Goal: Task Accomplishment & Management: Manage account settings

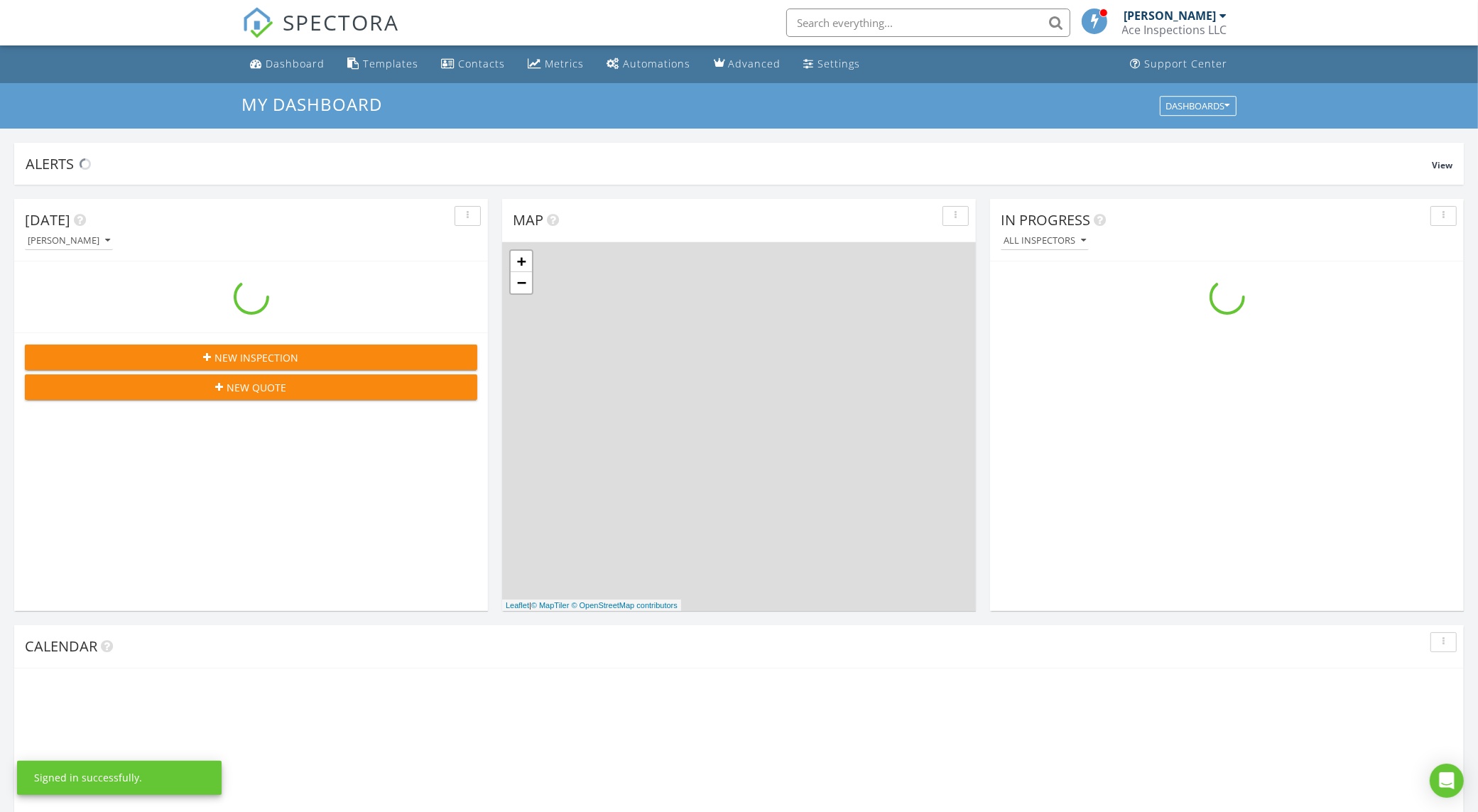
scroll to position [1319, 1506]
click at [605, 21] on div "SPECTORA [PERSON_NAME] Ace Inspections LLC Role: Inspector Change Role Dashboar…" at bounding box center [739, 23] width 994 height 46
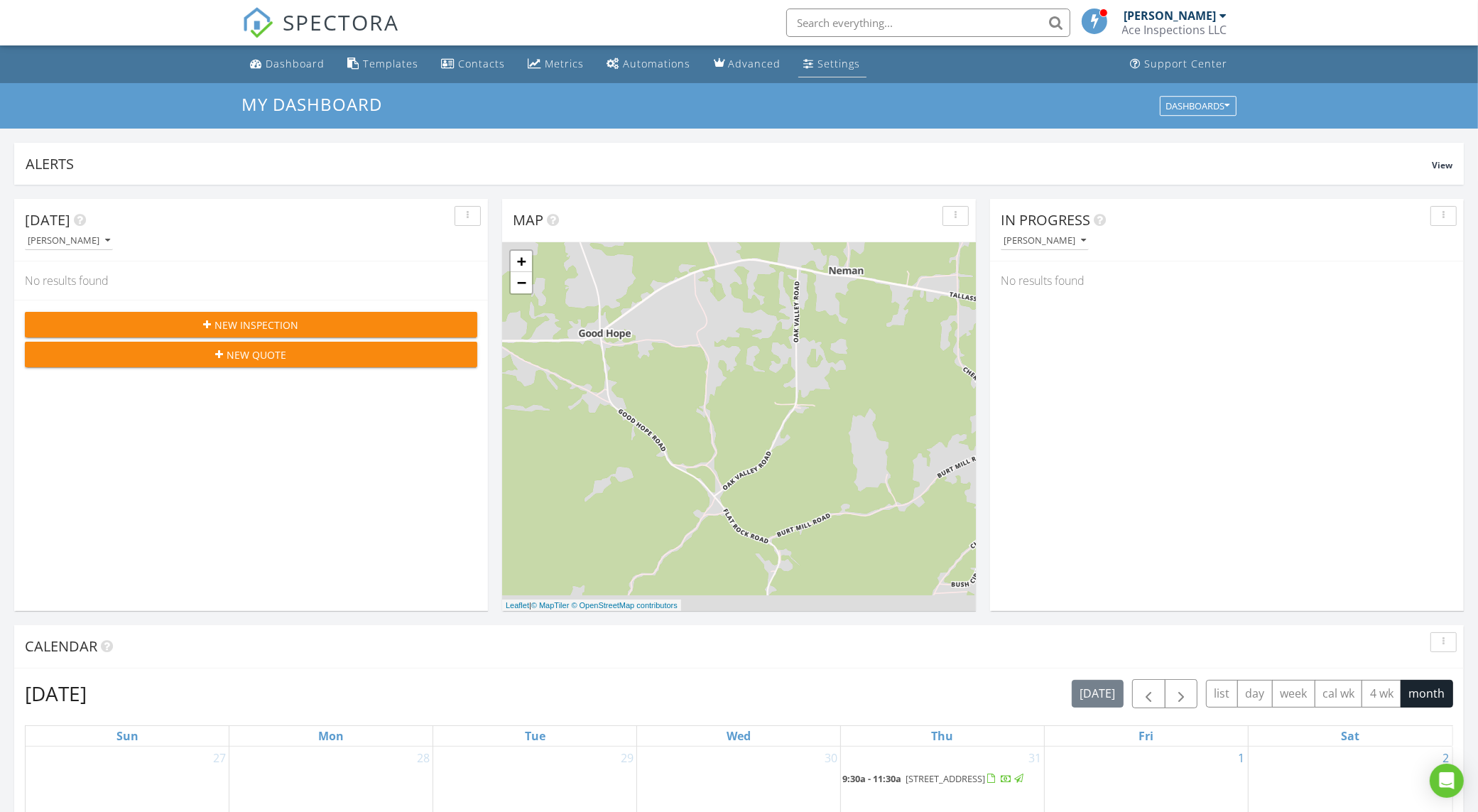
click at [838, 67] on div "Settings" at bounding box center [840, 63] width 43 height 14
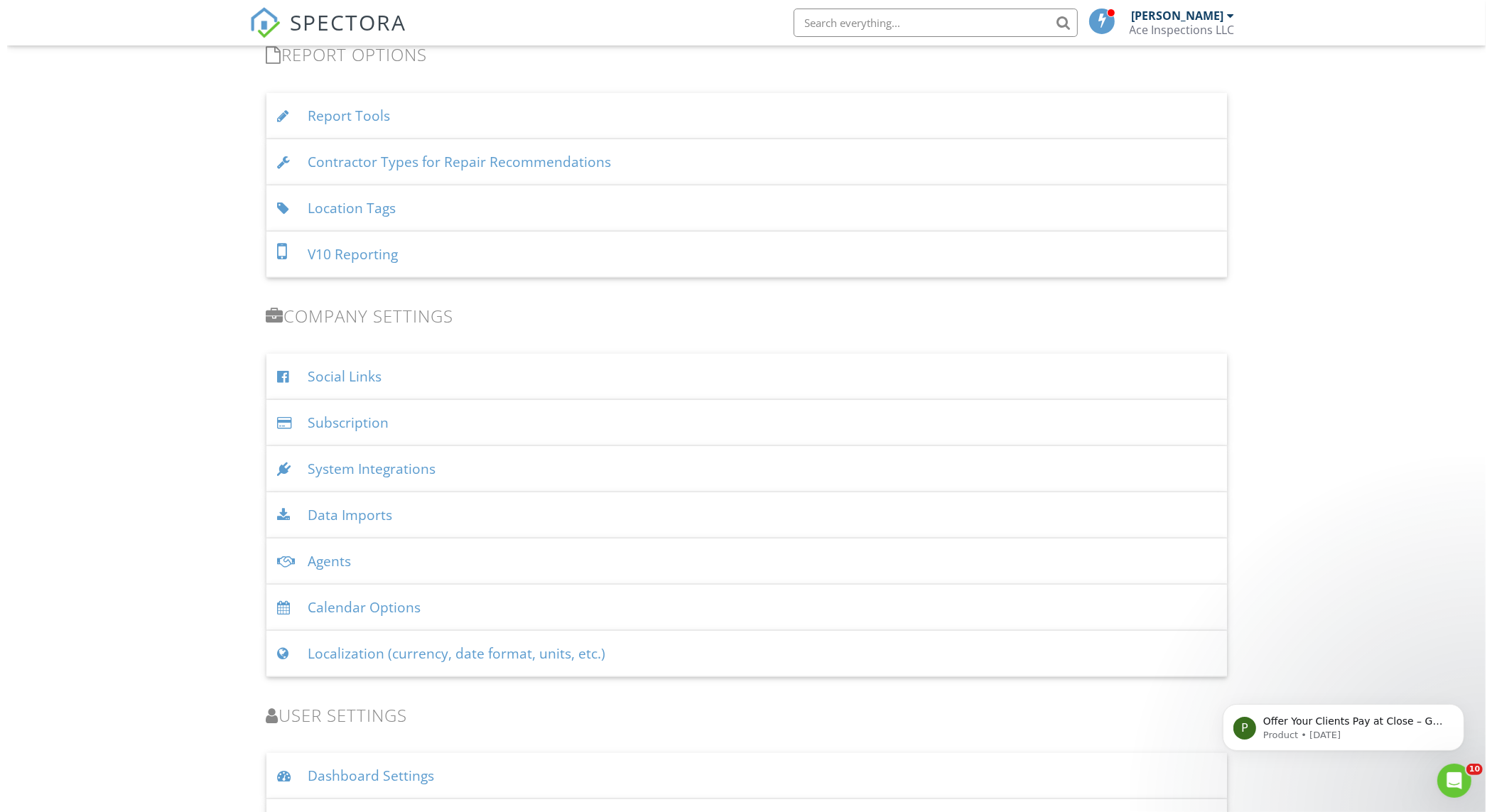
scroll to position [1605, 0]
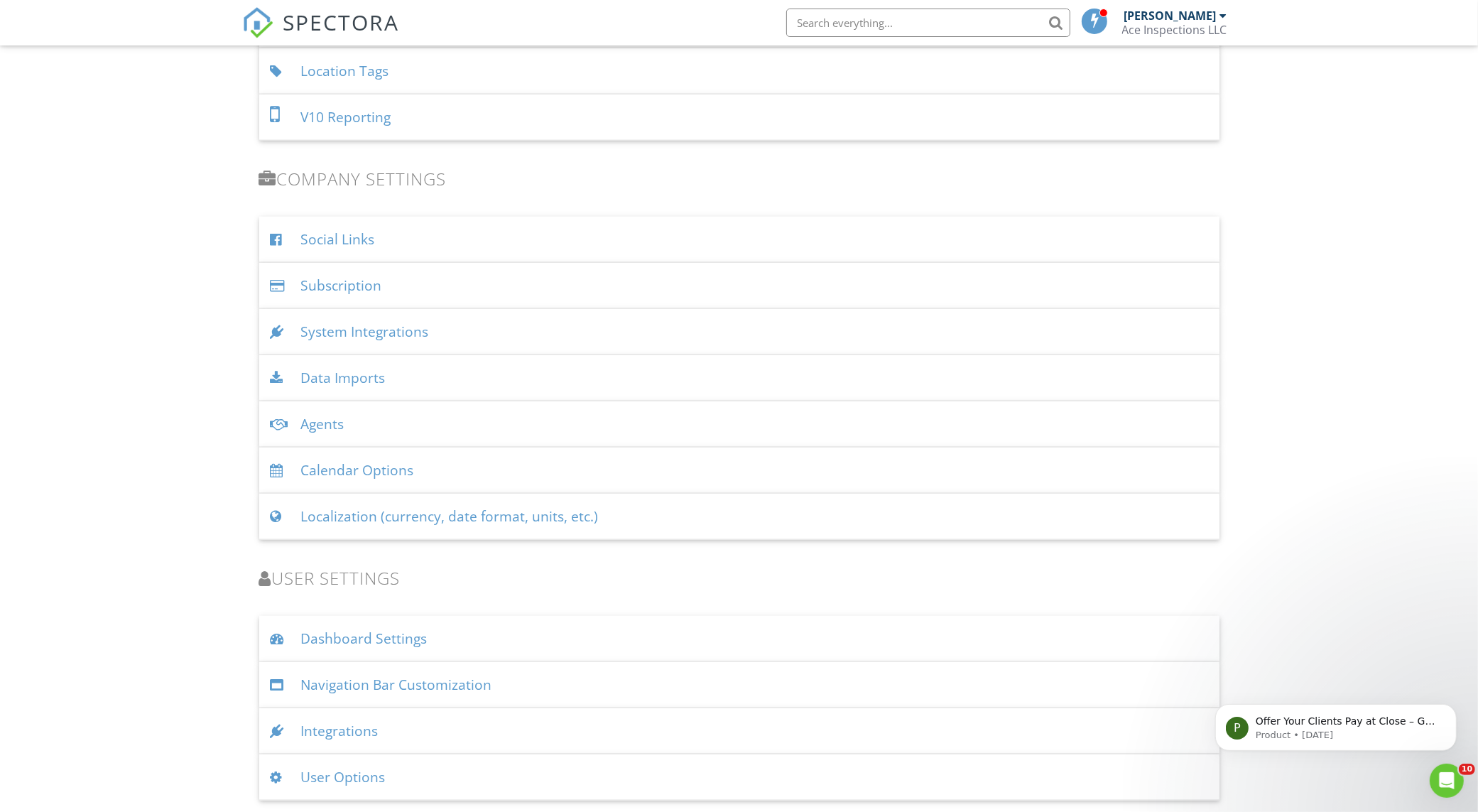
click at [536, 334] on div "System Integrations" at bounding box center [739, 331] width 961 height 46
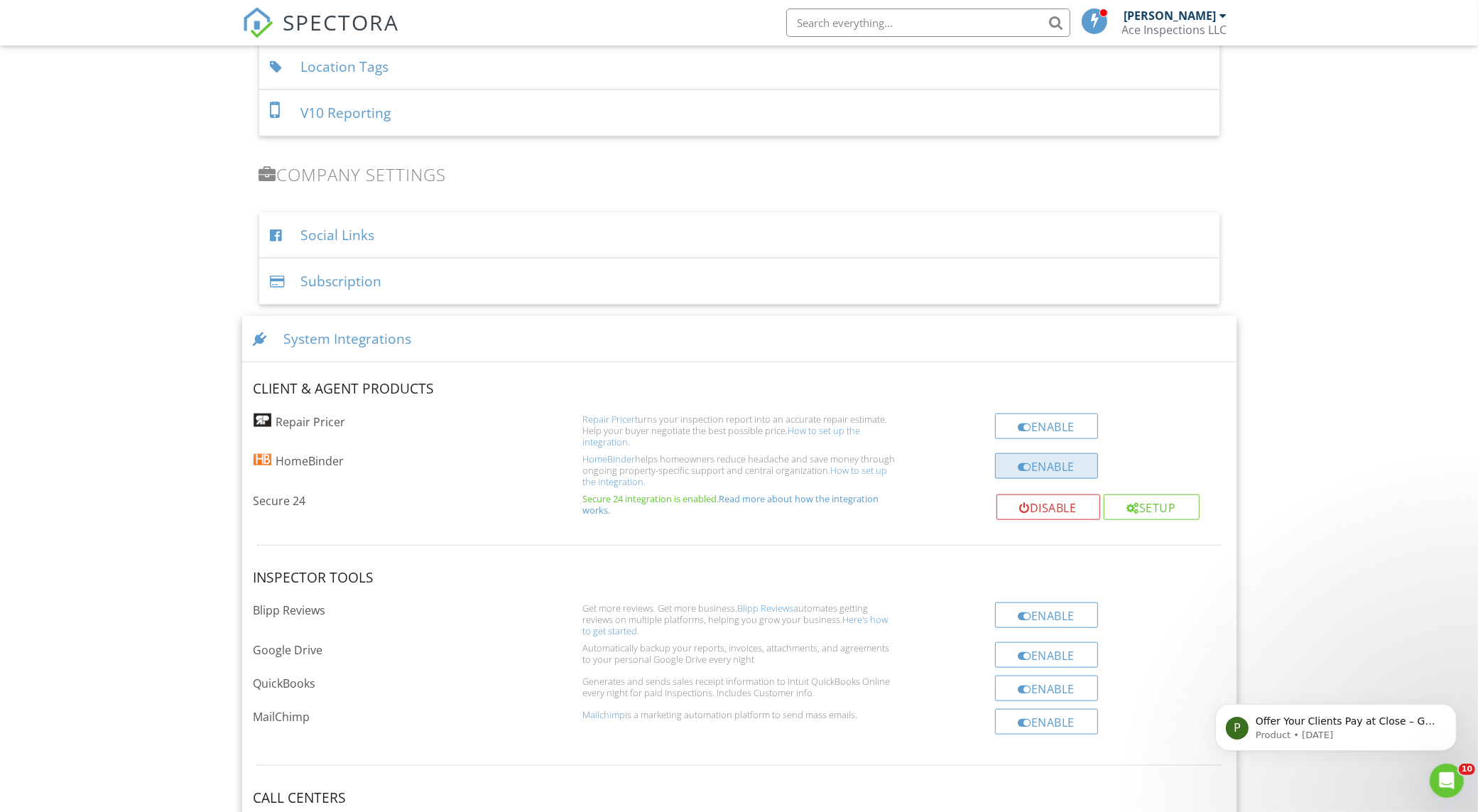
click at [1058, 470] on div "Enable" at bounding box center [1047, 466] width 104 height 25
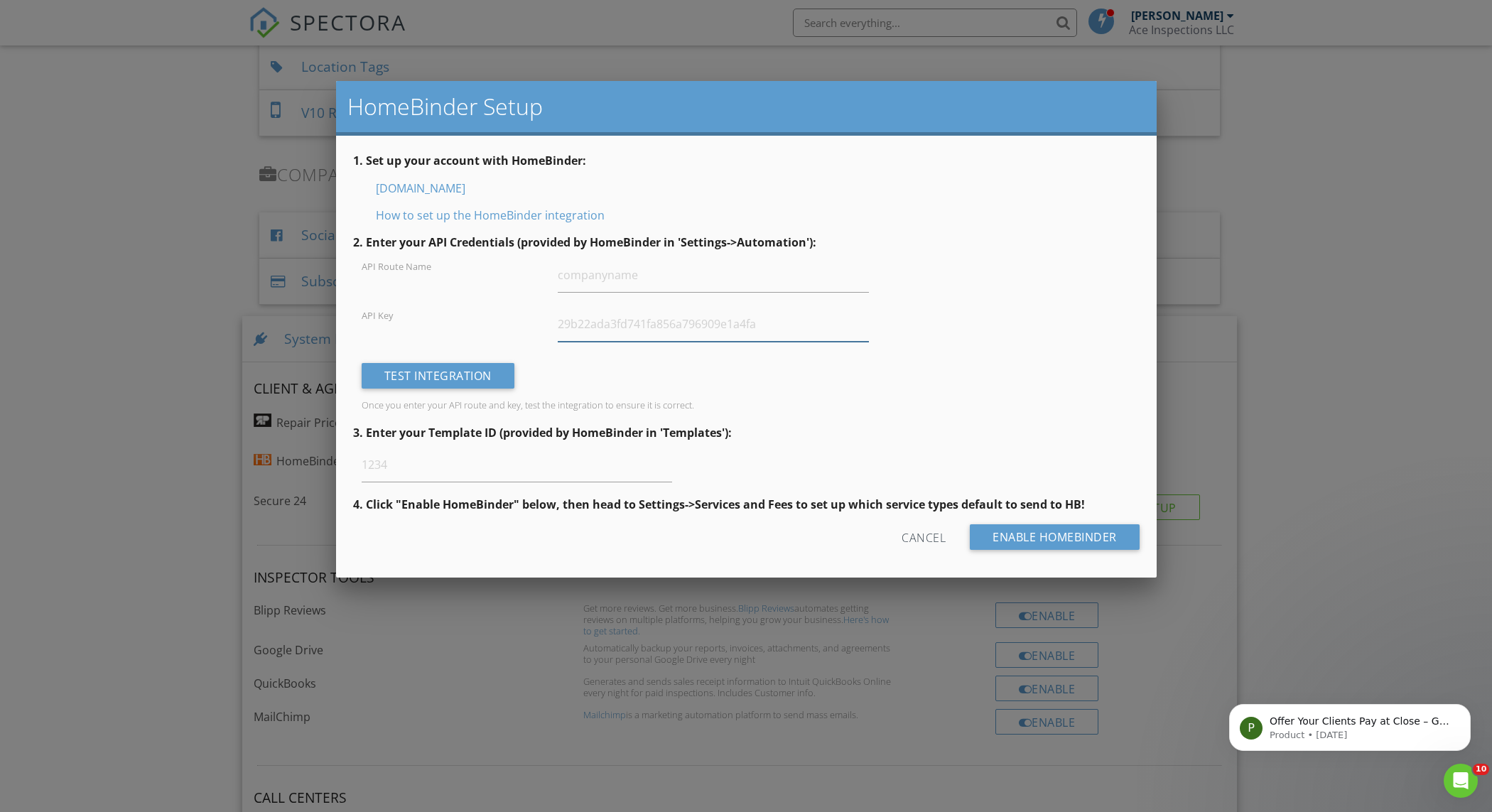
click at [644, 330] on input "text" at bounding box center [712, 324] width 311 height 35
paste input "2f5e761ebd054984a94fb0f190f3b8f8"
type input "2f5e761ebd054984a94fb0f190f3b8f8"
click at [684, 276] on input "text" at bounding box center [712, 275] width 311 height 35
paste input "aceinspectionsllc"
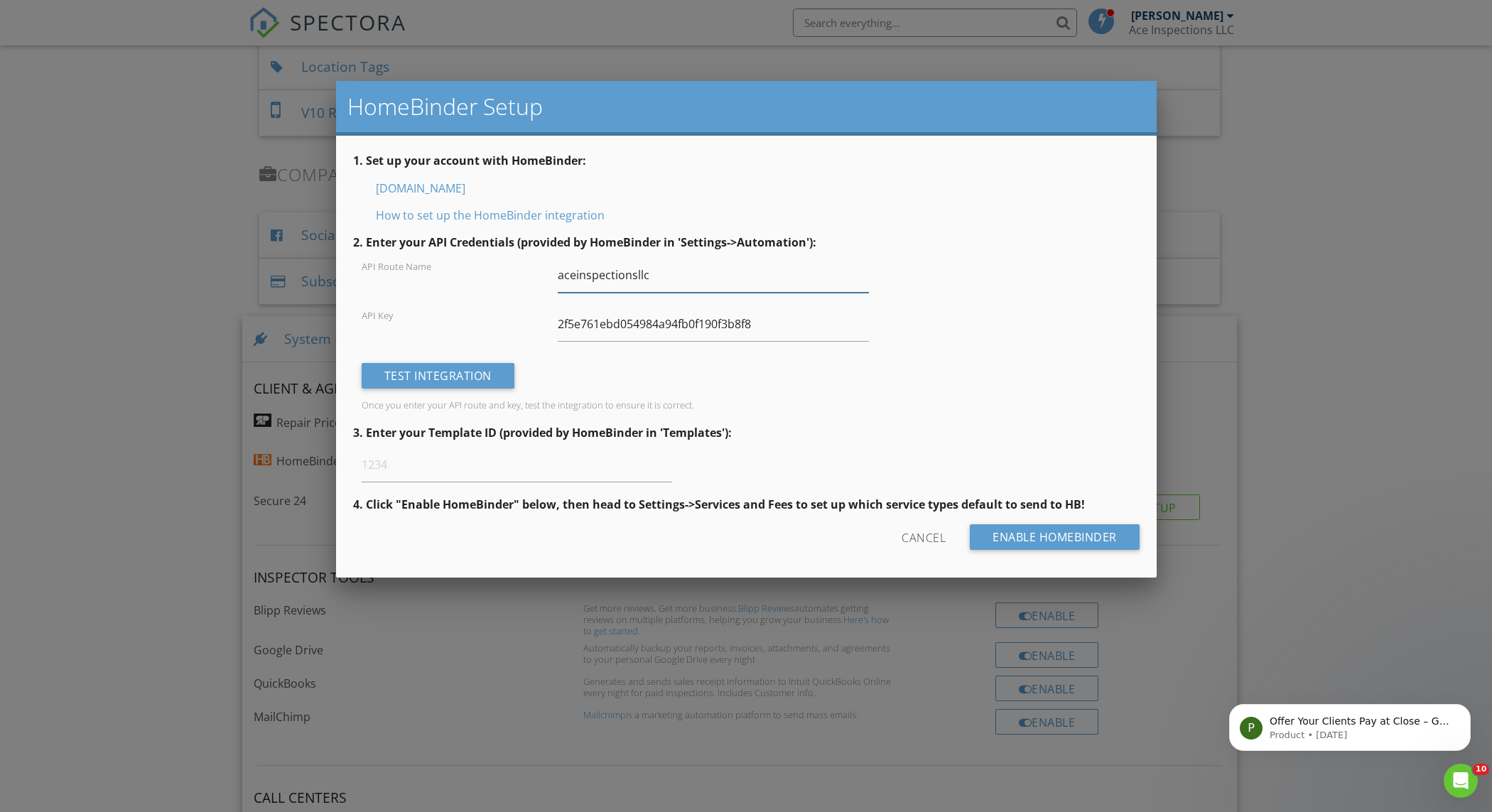
type input "aceinspectionsllc"
click at [490, 457] on input "text" at bounding box center [516, 464] width 311 height 35
paste input "113984"
type input "113984"
click at [443, 370] on div "Test Integration" at bounding box center [438, 376] width 153 height 25
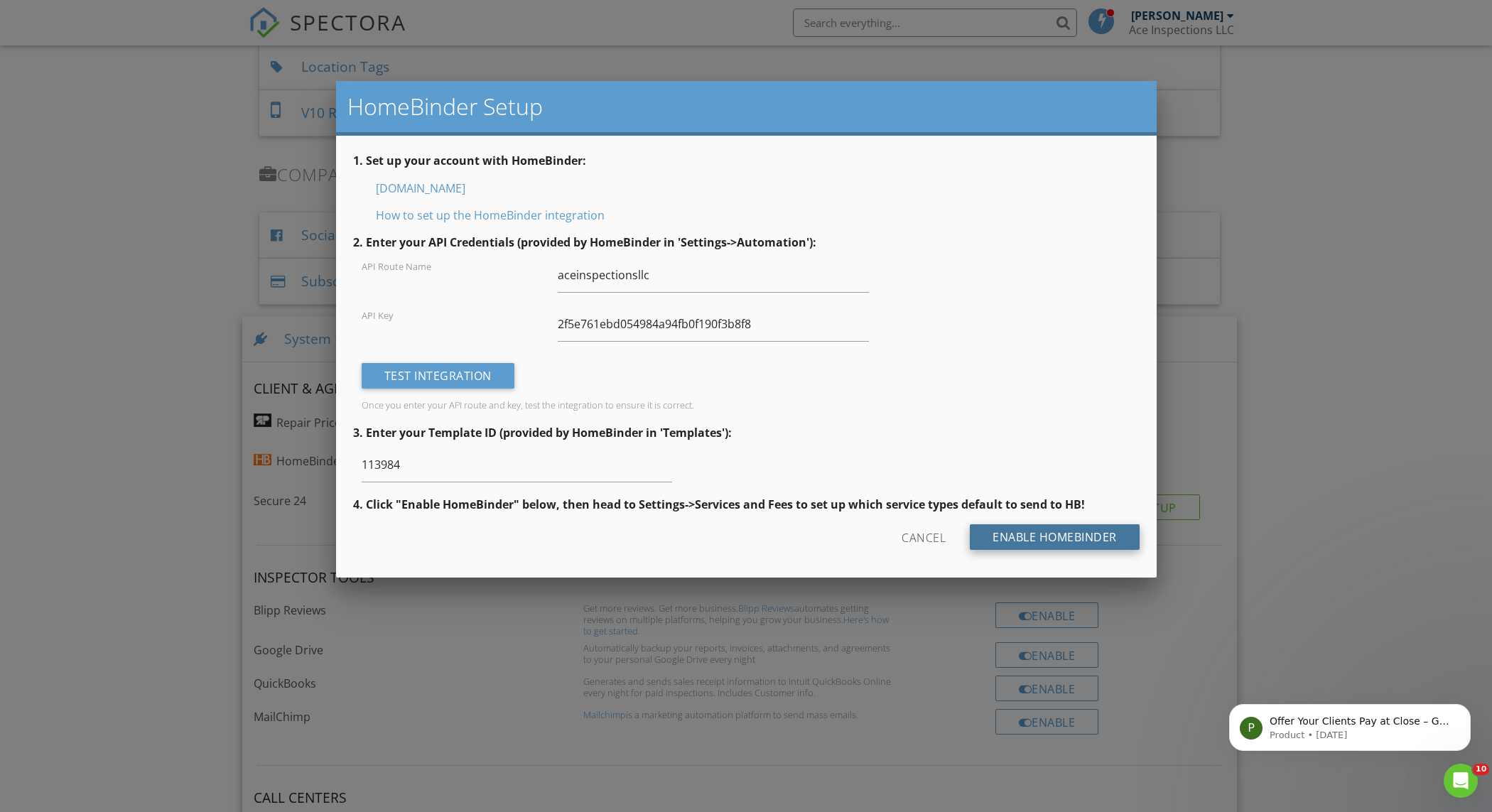
click at [1021, 541] on input "Enable HomeBinder" at bounding box center [1055, 537] width 169 height 25
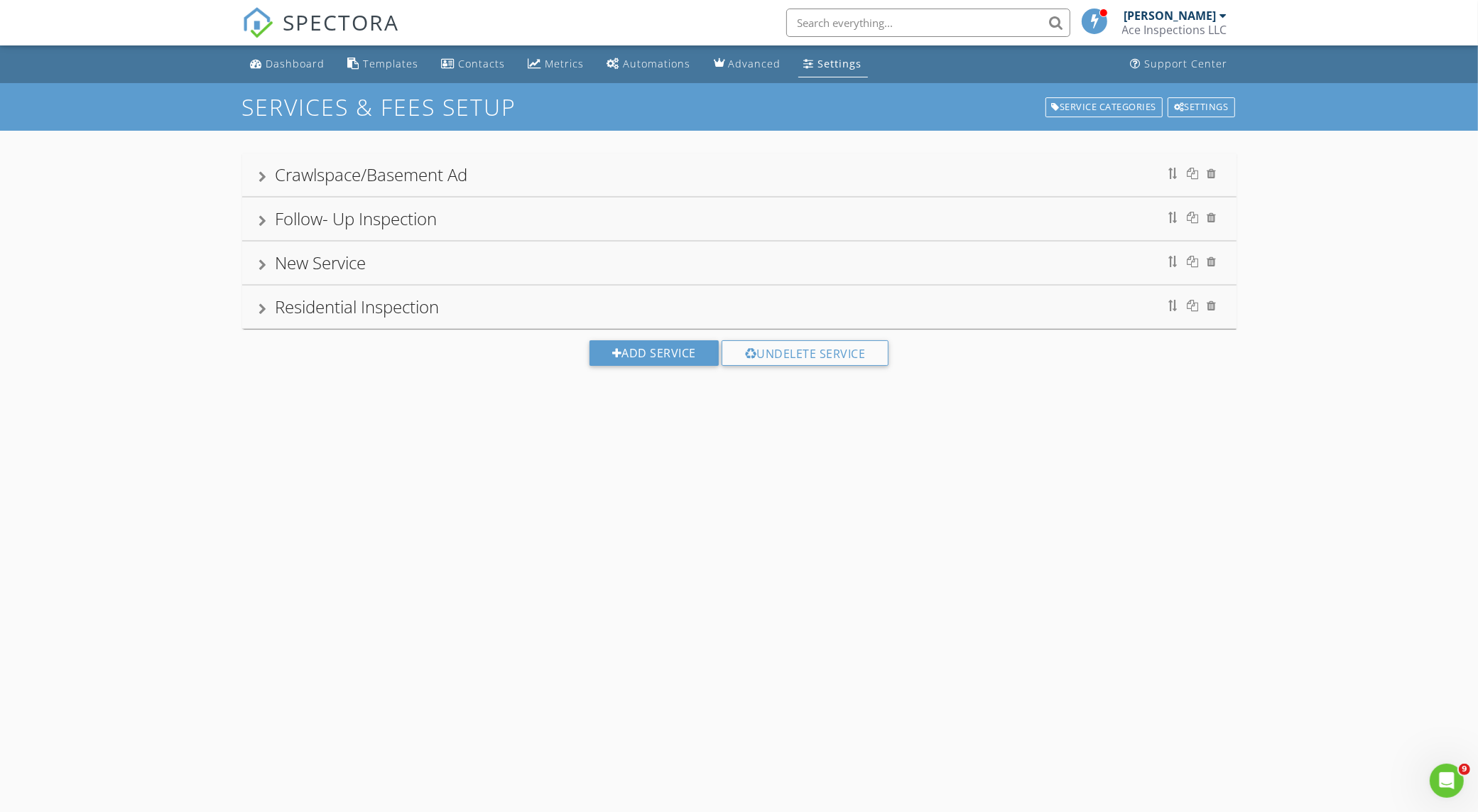
click at [1013, 537] on div "SERVICES & FEES SETUP Service Categories Settings Crawlspace/Basement Ad Follow…" at bounding box center [739, 489] width 1478 height 812
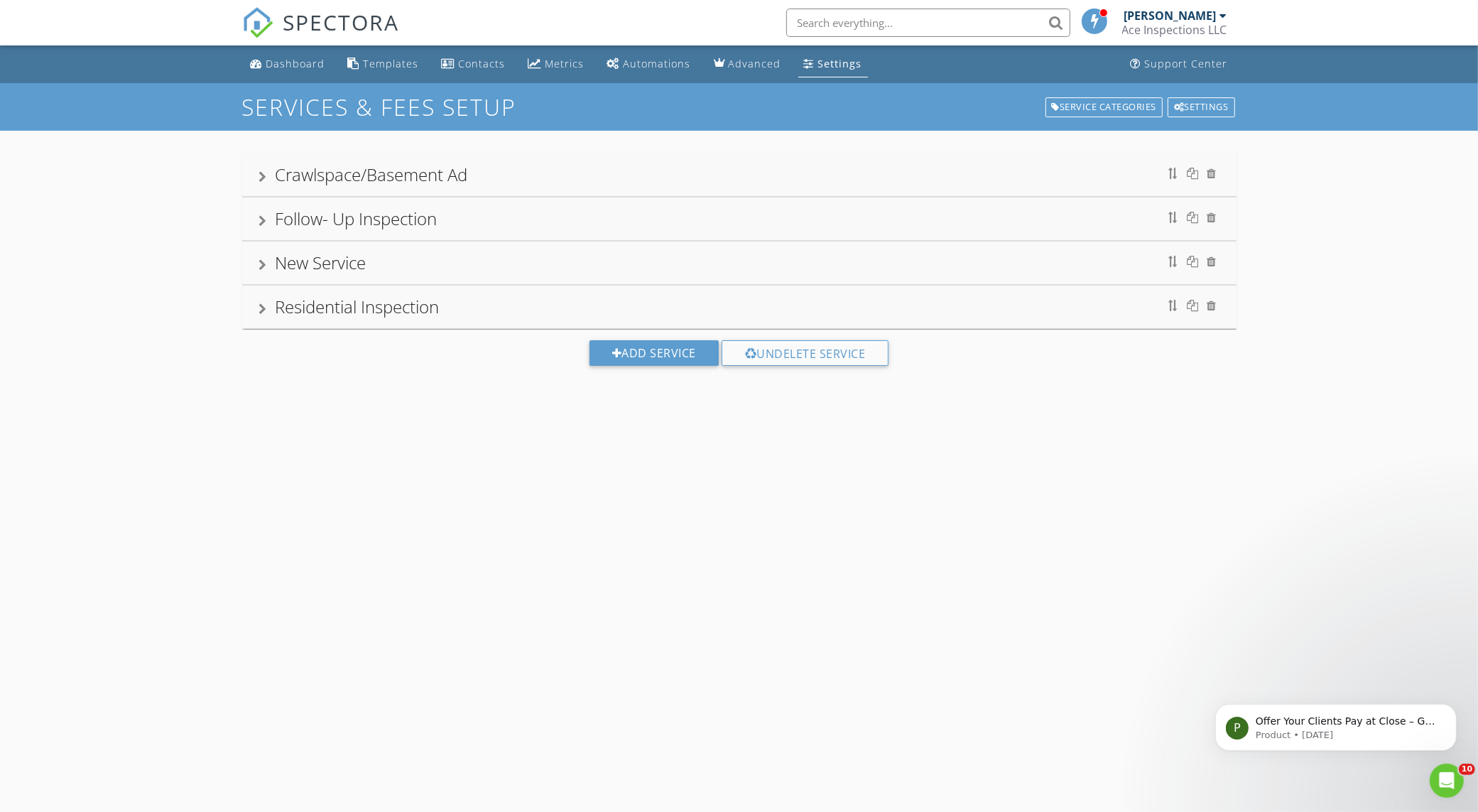
click at [256, 305] on div "Residential Inspection" at bounding box center [739, 307] width 994 height 43
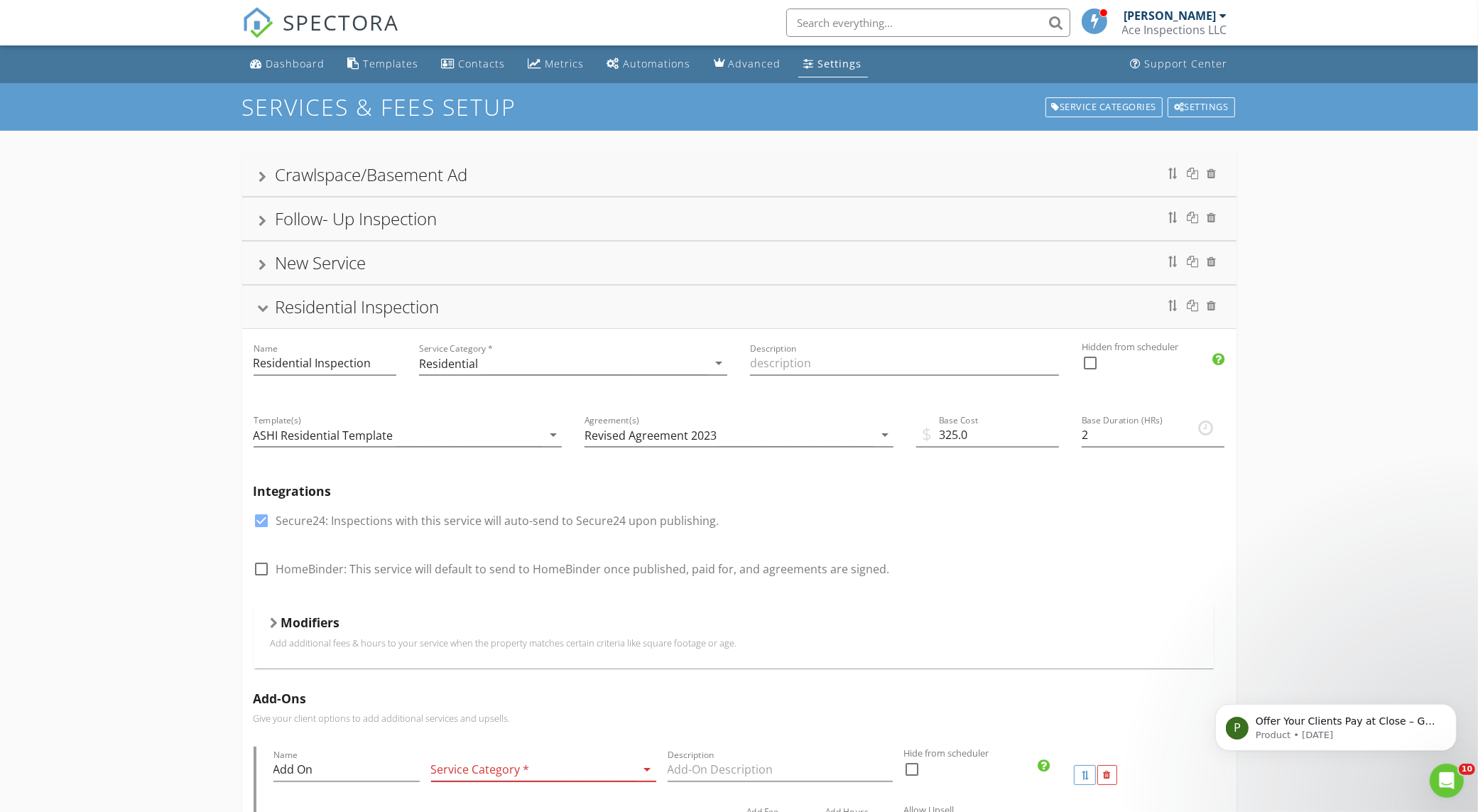
click at [264, 570] on div at bounding box center [262, 569] width 25 height 25
checkbox input "true"
click at [263, 312] on div at bounding box center [262, 309] width 11 height 8
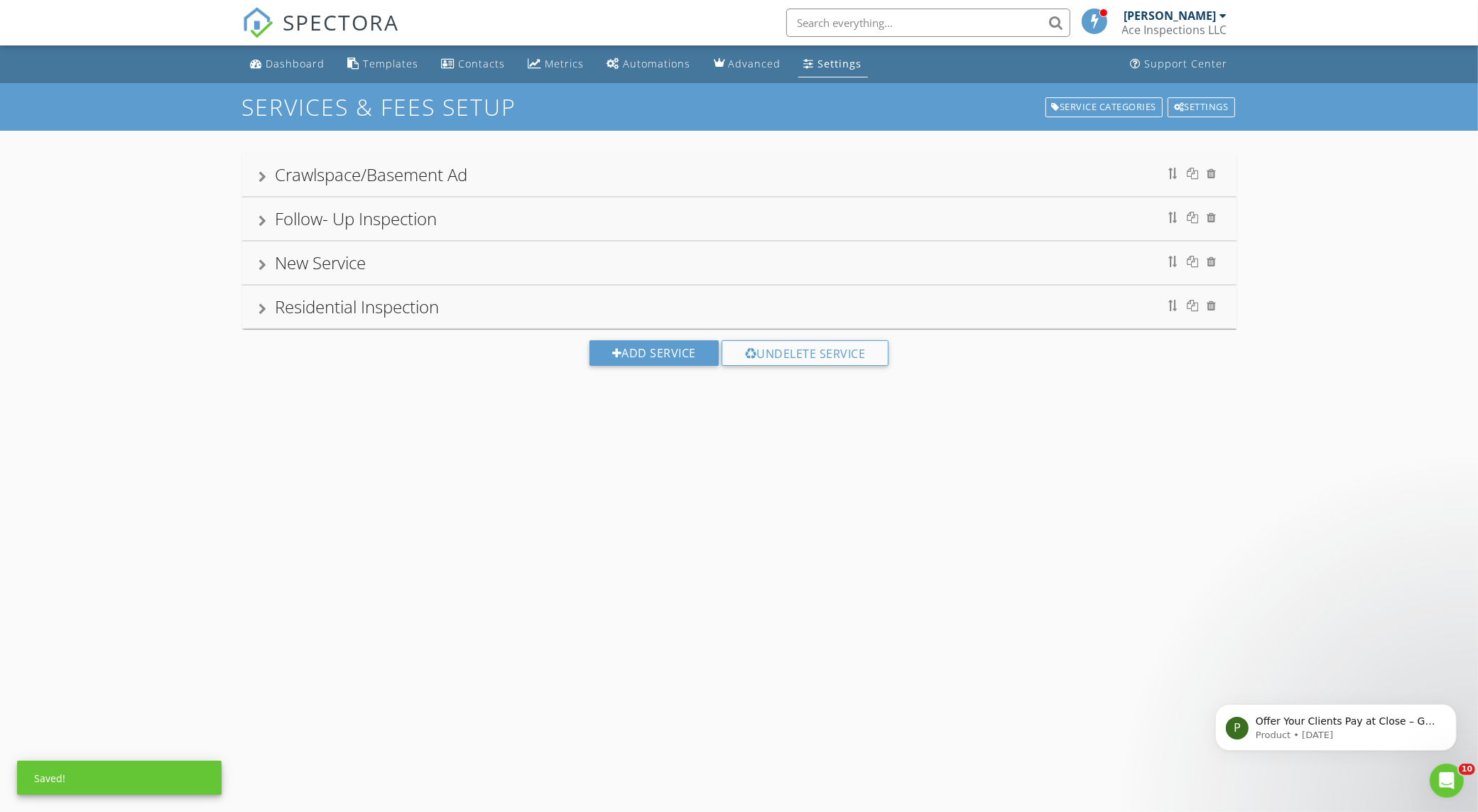
click at [242, 481] on div "SERVICES & FEES SETUP Service Categories Settings Crawlspace/Basement Ad Follow…" at bounding box center [739, 489] width 1478 height 812
click at [260, 315] on div at bounding box center [263, 309] width 8 height 11
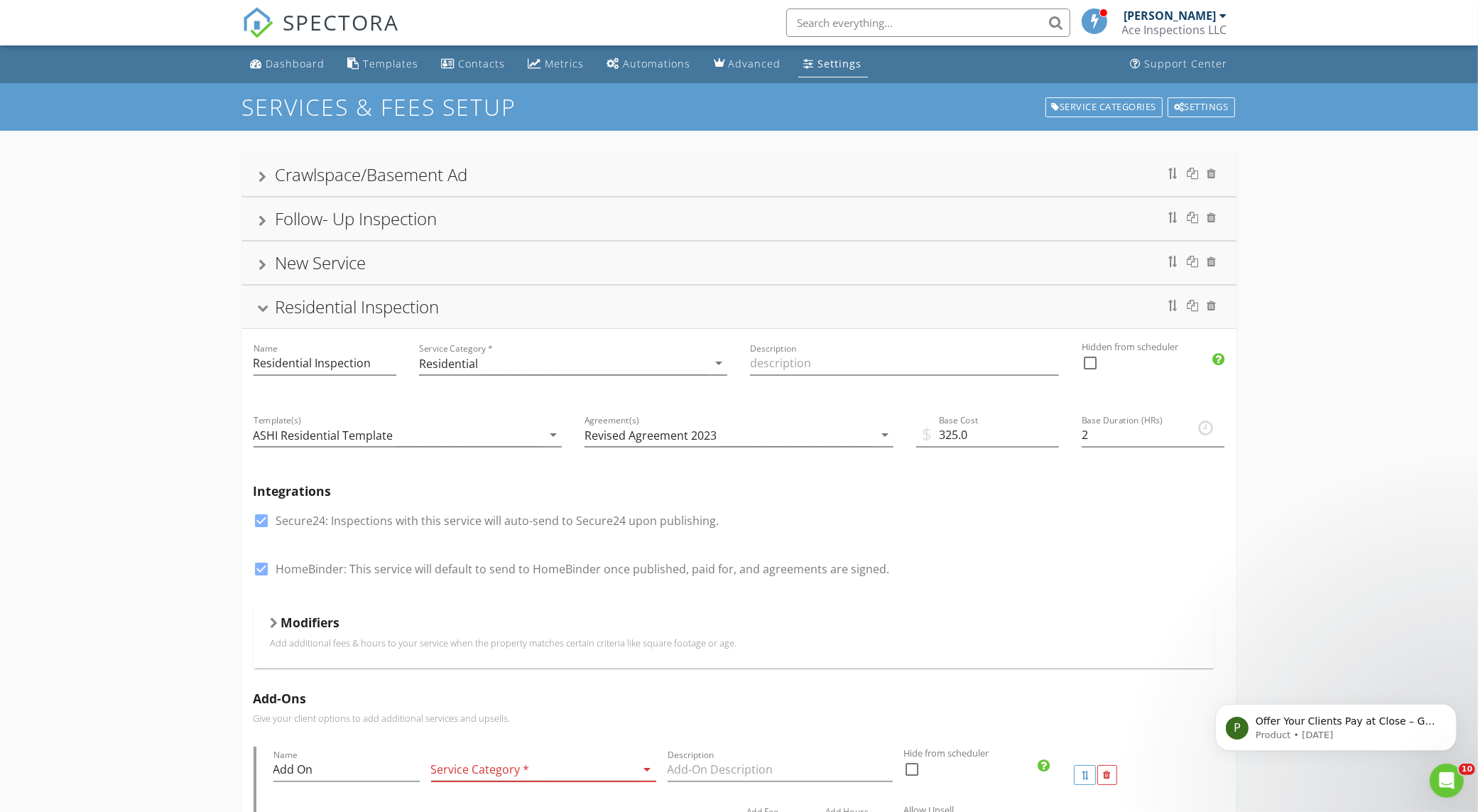
click at [260, 316] on div "Residential Inspection" at bounding box center [739, 307] width 961 height 25
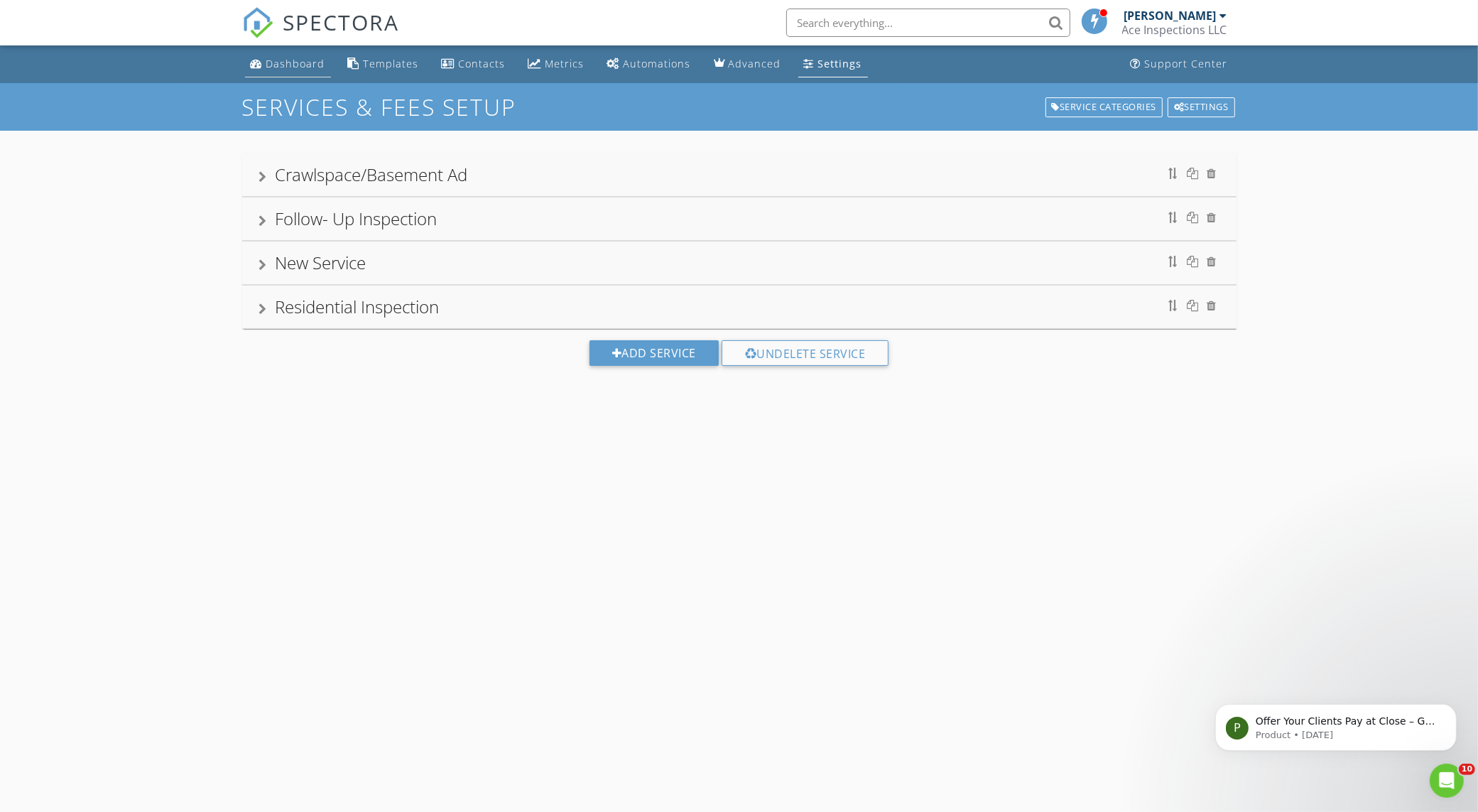
click at [296, 54] on link "Dashboard" at bounding box center [288, 64] width 86 height 26
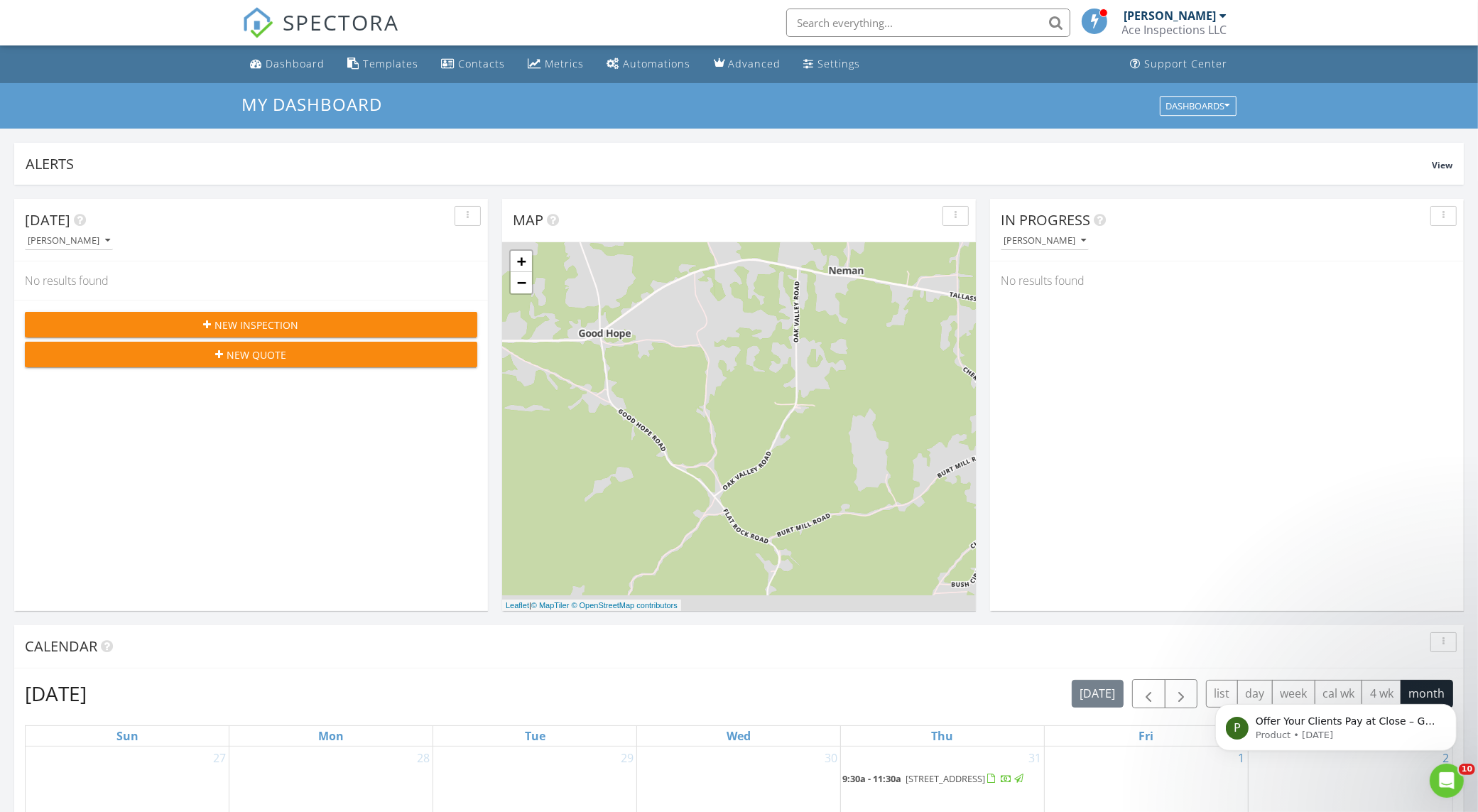
click at [920, 129] on div "Alerts View Company Inspection Learn More No new alerts You can view dismissed …" at bounding box center [739, 802] width 1478 height 1348
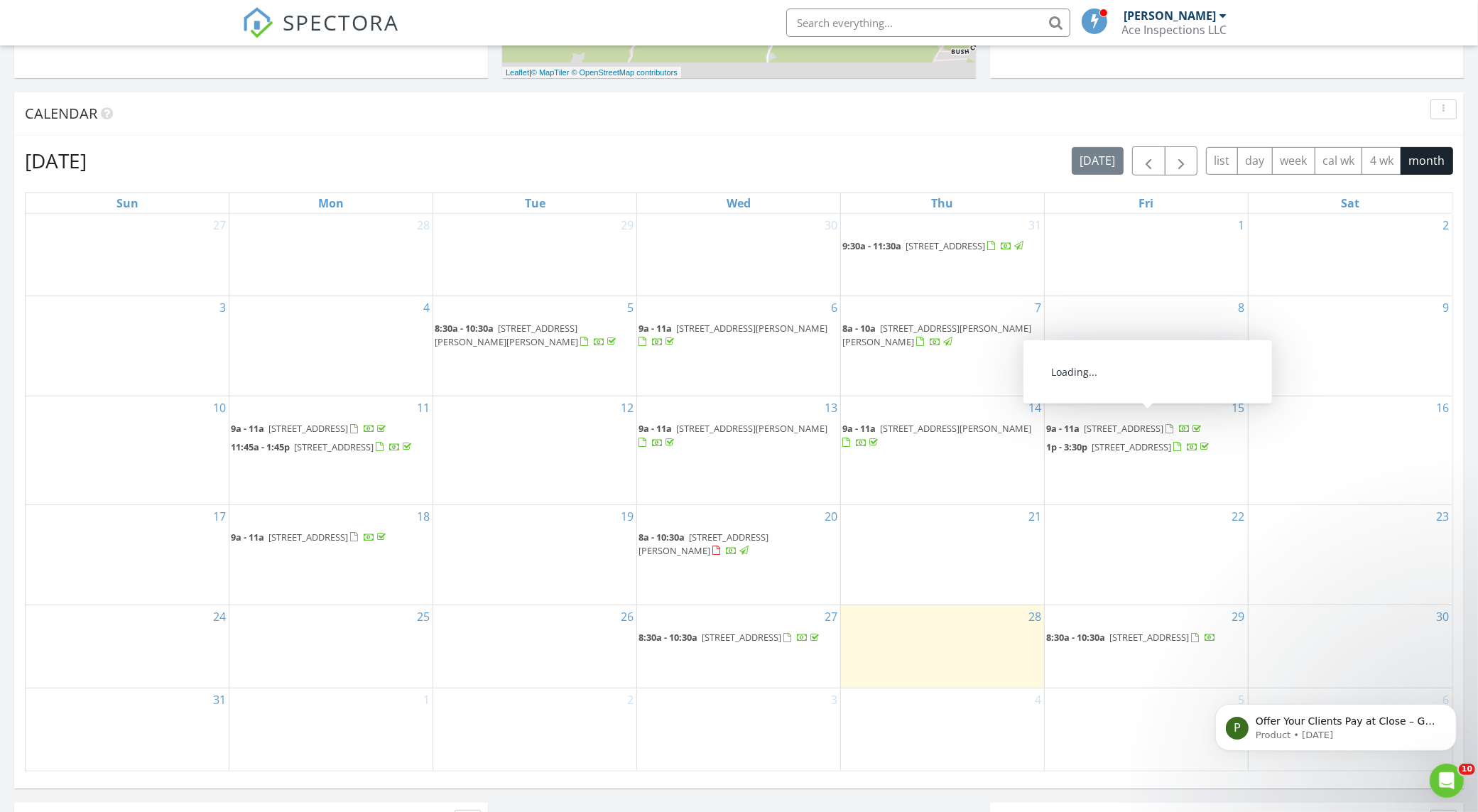
scroll to position [622, 0]
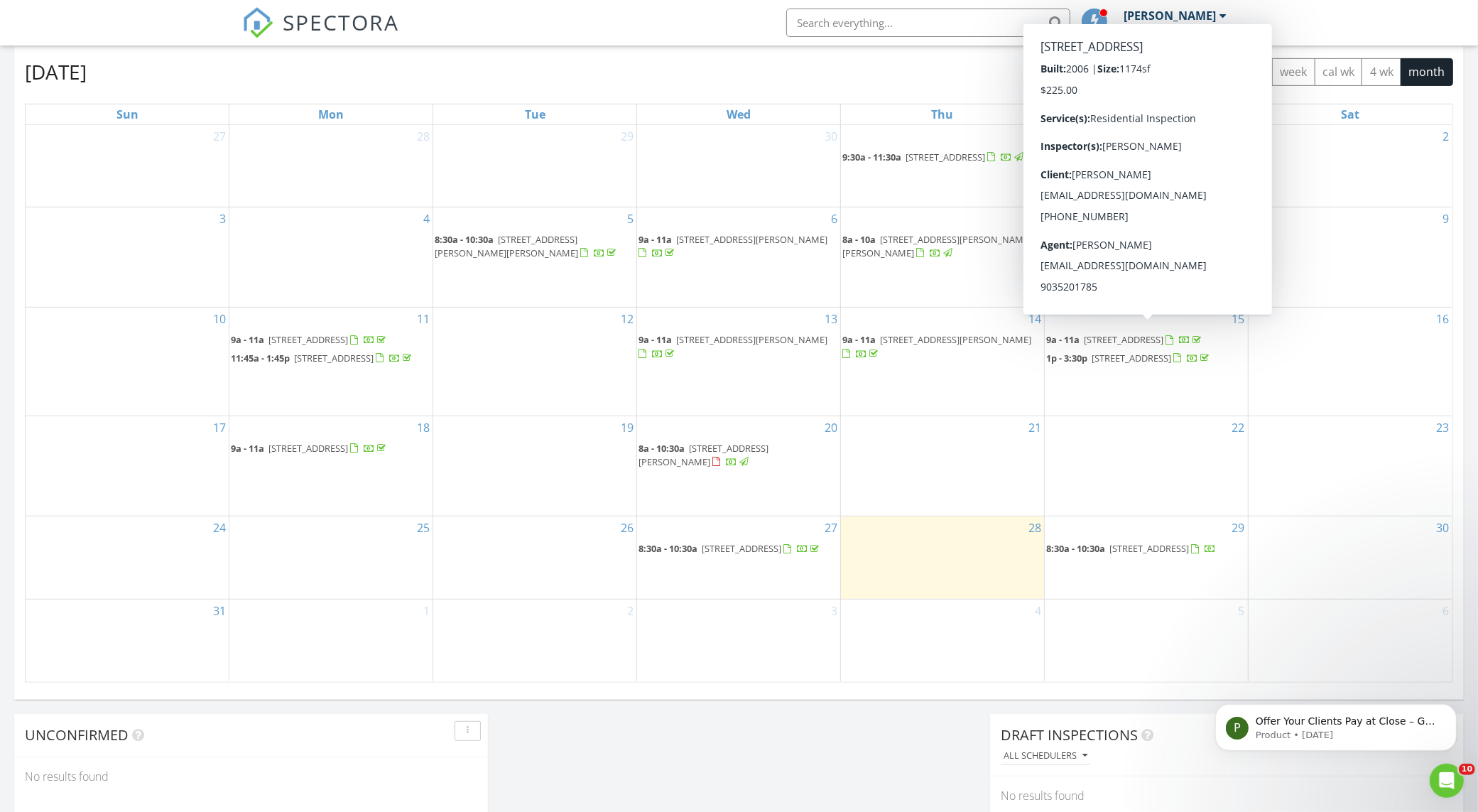
click at [740, 739] on div "Today Josh Rigsby No results found New Inspection New Quote Map + − Leaflet | ©…" at bounding box center [739, 209] width 1478 height 1293
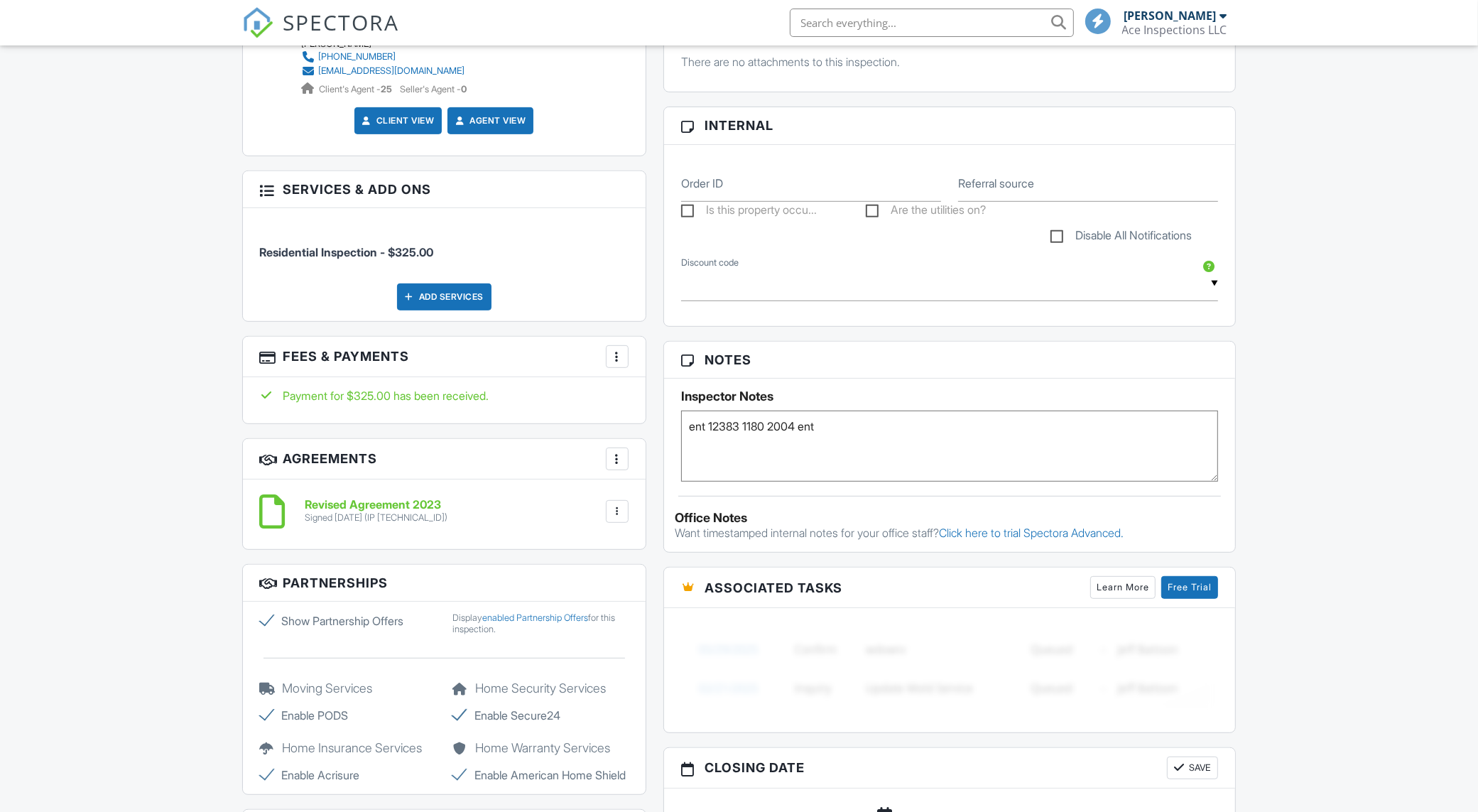
scroll to position [1420, 0]
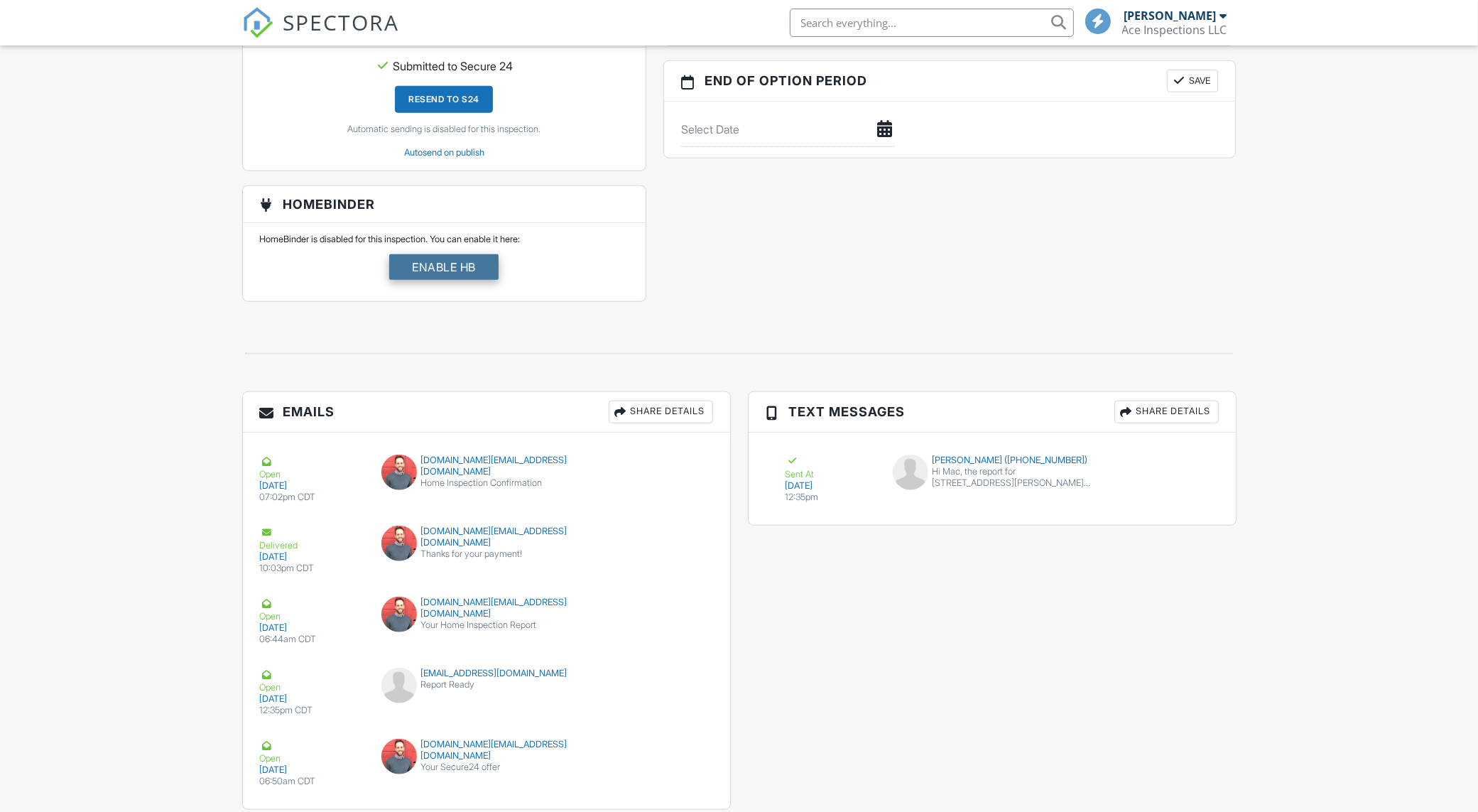
click at [454, 279] on div "Enable HB" at bounding box center [443, 267] width 109 height 25
